Goal: Task Accomplishment & Management: Manage account settings

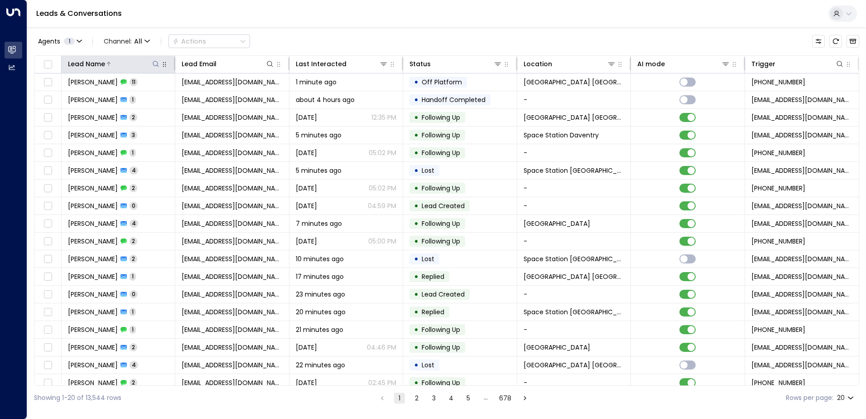
click at [157, 64] on icon at bounding box center [156, 64] width 6 height 6
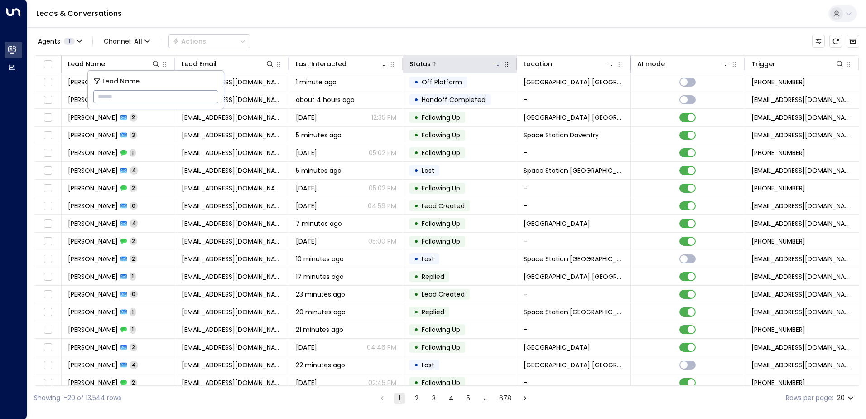
click at [499, 69] on div "Status" at bounding box center [455, 63] width 92 height 11
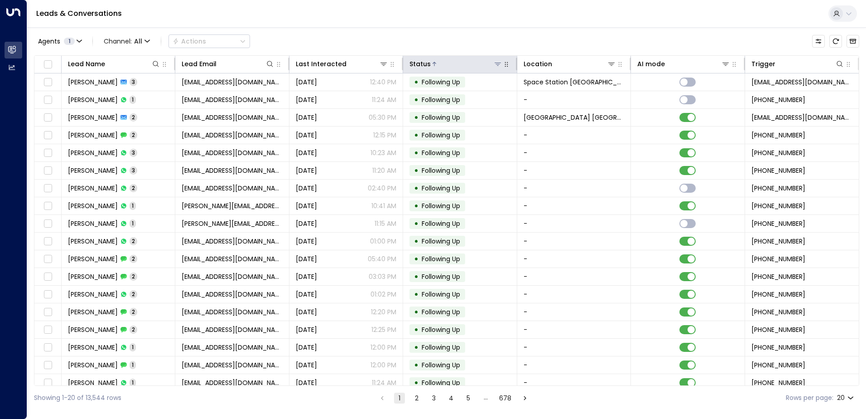
click at [498, 67] on icon at bounding box center [497, 63] width 7 height 7
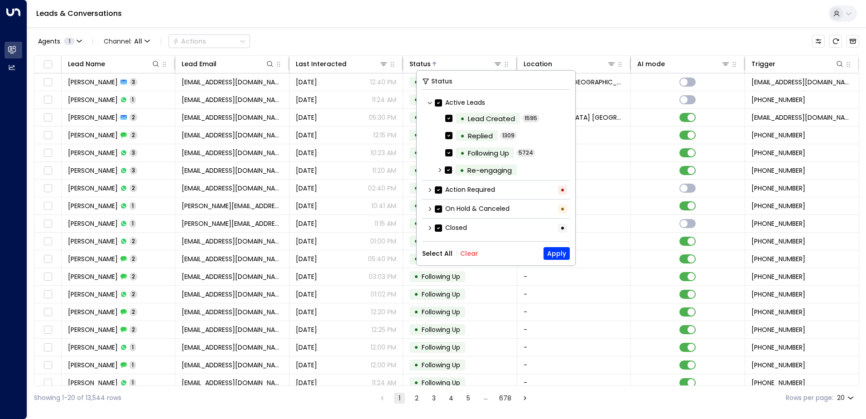
click at [582, 41] on div "Agents 1 Channel: All Actions" at bounding box center [446, 41] width 825 height 19
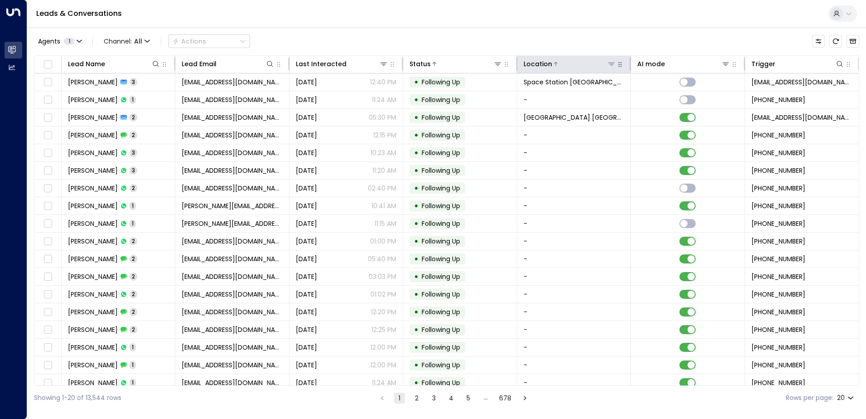
click at [612, 66] on icon at bounding box center [611, 63] width 7 height 7
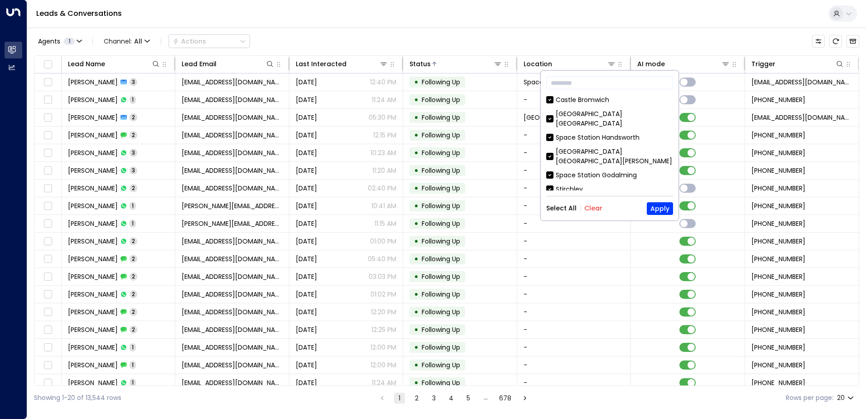
click at [595, 206] on button "Clear" at bounding box center [593, 207] width 18 height 7
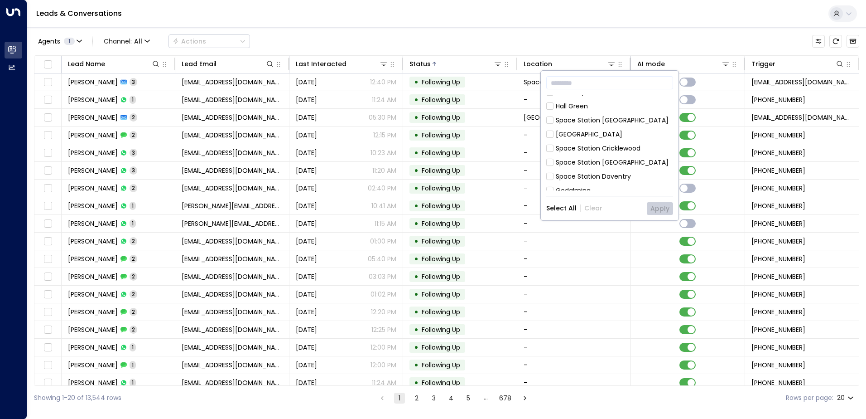
scroll to position [96, 0]
click at [590, 130] on div "Space Station [GEOGRAPHIC_DATA]" at bounding box center [612, 135] width 113 height 10
click at [655, 206] on button "Apply" at bounding box center [660, 208] width 26 height 13
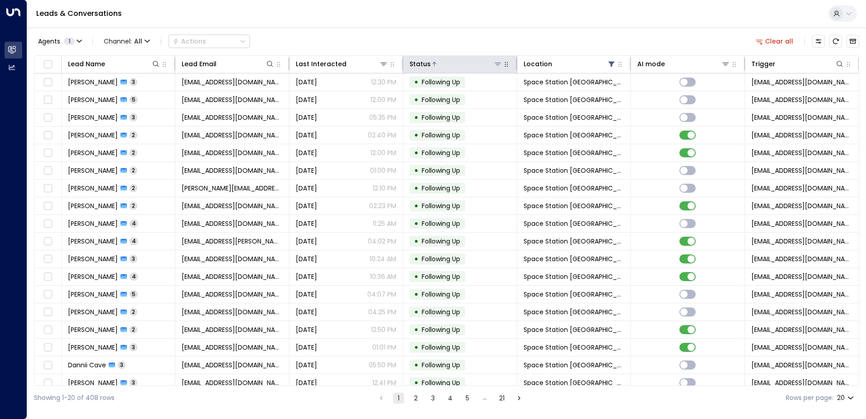
click at [473, 68] on div "Status" at bounding box center [455, 63] width 92 height 11
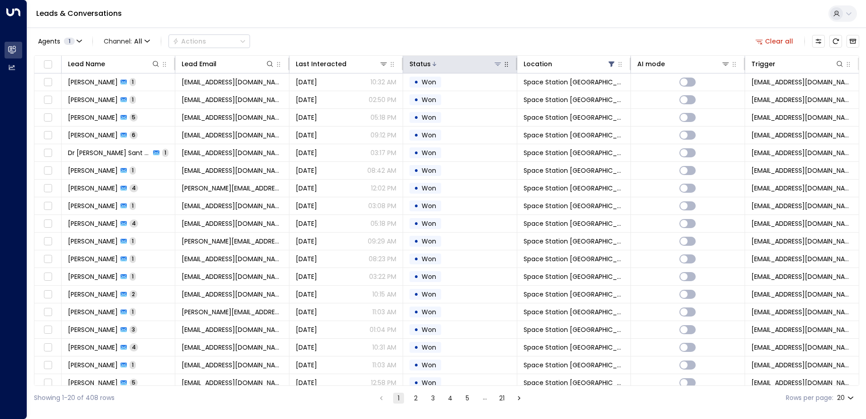
click at [473, 68] on div "Status" at bounding box center [455, 63] width 92 height 11
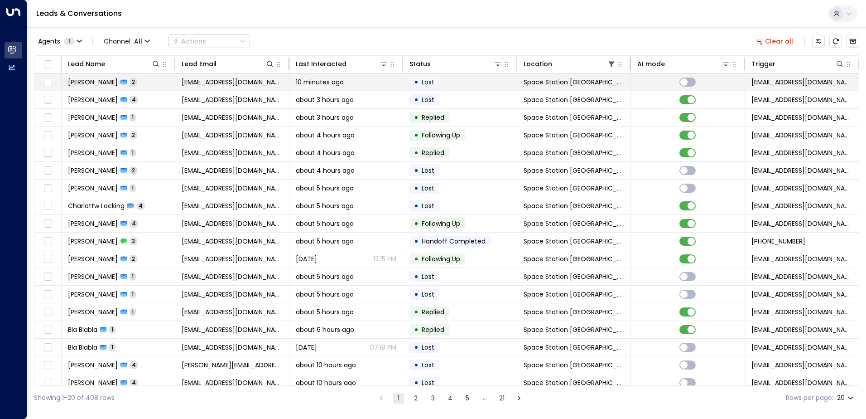
click at [107, 85] on span "[PERSON_NAME]" at bounding box center [93, 81] width 50 height 9
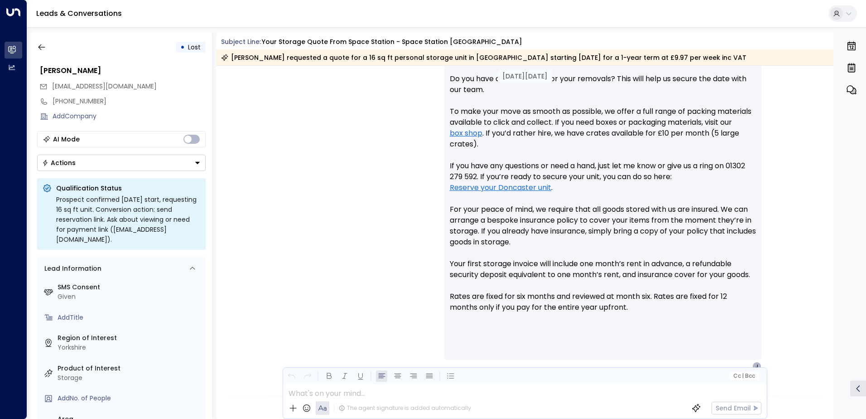
scroll to position [422, 0]
click at [40, 47] on icon "button" at bounding box center [41, 47] width 7 height 6
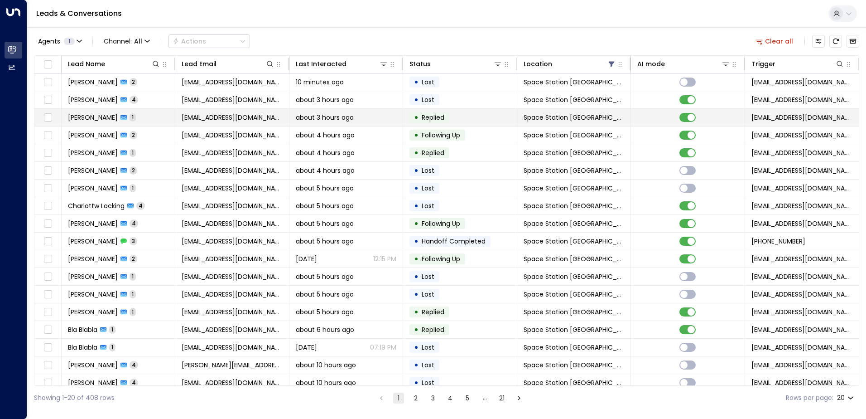
click at [116, 119] on span "[PERSON_NAME]" at bounding box center [93, 117] width 50 height 9
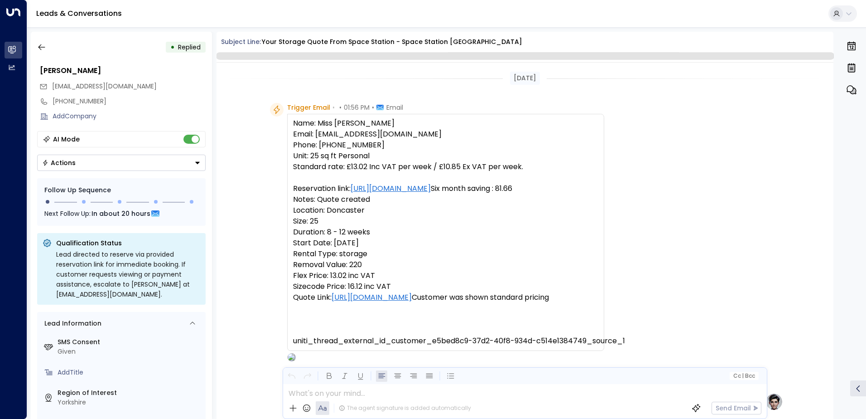
scroll to position [419, 0]
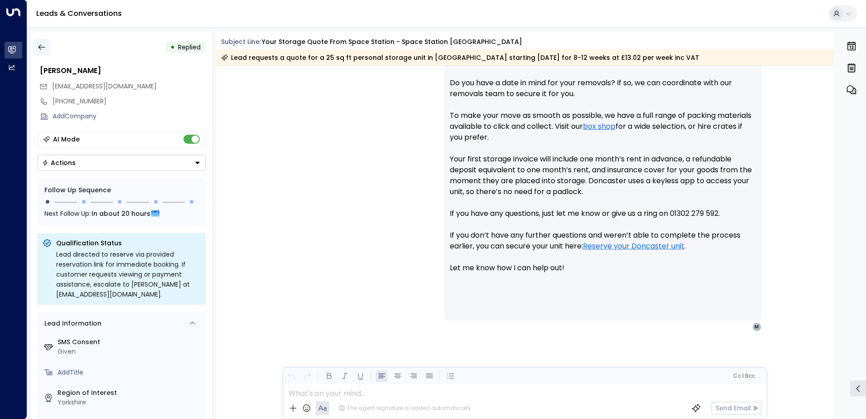
click at [47, 49] on button "button" at bounding box center [42, 47] width 16 height 16
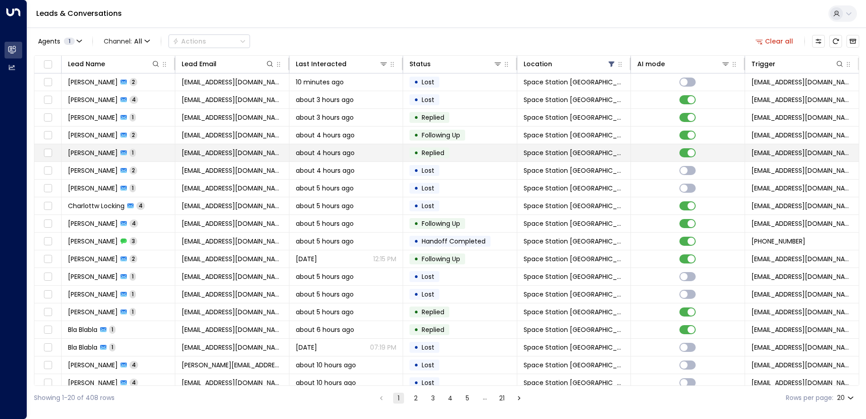
click at [101, 157] on span "[PERSON_NAME]" at bounding box center [93, 152] width 50 height 9
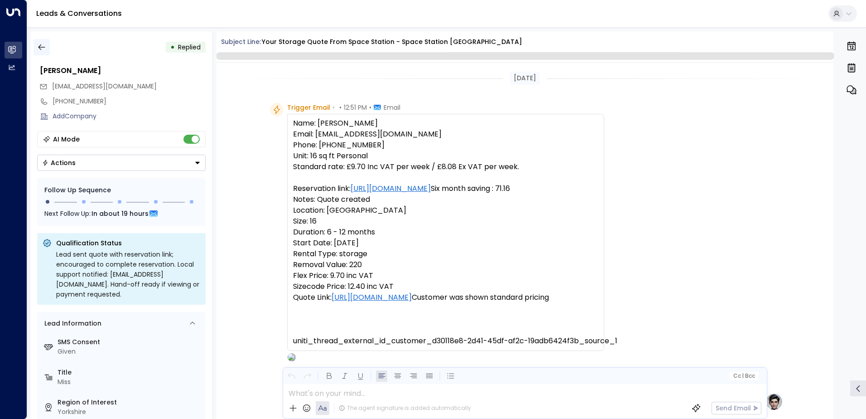
scroll to position [343, 0]
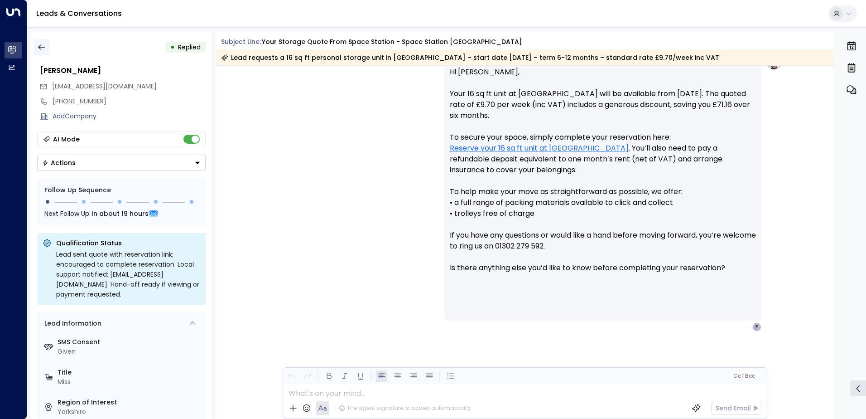
click at [43, 45] on icon "button" at bounding box center [41, 47] width 9 height 9
